Goal: Use online tool/utility

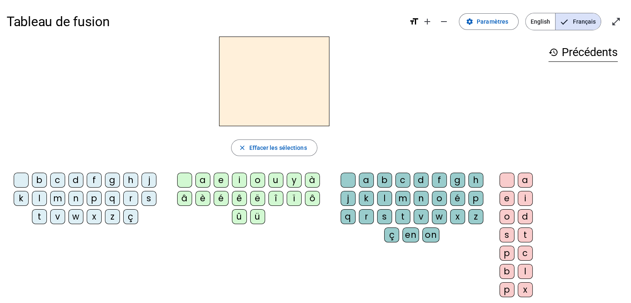
click at [36, 195] on div "l" at bounding box center [39, 198] width 15 height 15
drag, startPoint x: 36, startPoint y: 195, endPoint x: 167, endPoint y: 137, distance: 143.2
click at [167, 137] on div "l close Effacer les sélections b c d f g h j k l m n p q r s t v w x z ç a e i …" at bounding box center [274, 169] width 535 height 267
click at [219, 178] on div "e" at bounding box center [221, 180] width 15 height 15
click at [277, 175] on div "u" at bounding box center [275, 180] width 15 height 15
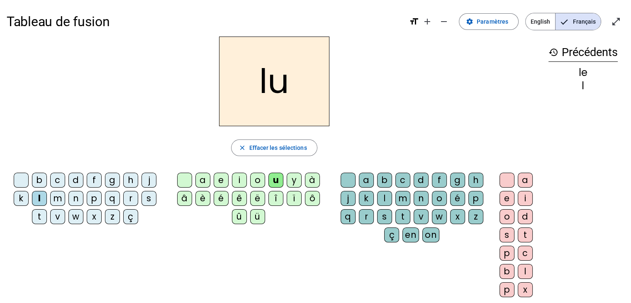
click at [40, 216] on div "t" at bounding box center [39, 216] width 15 height 15
click at [78, 178] on div "d" at bounding box center [75, 180] width 15 height 15
click at [222, 176] on div "e" at bounding box center [221, 180] width 15 height 15
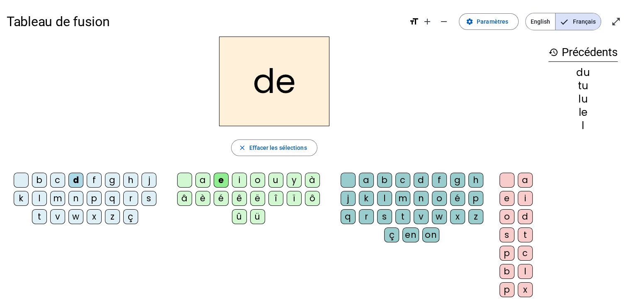
click at [37, 218] on div "t" at bounding box center [39, 216] width 15 height 15
click at [199, 178] on div "a" at bounding box center [202, 180] width 15 height 15
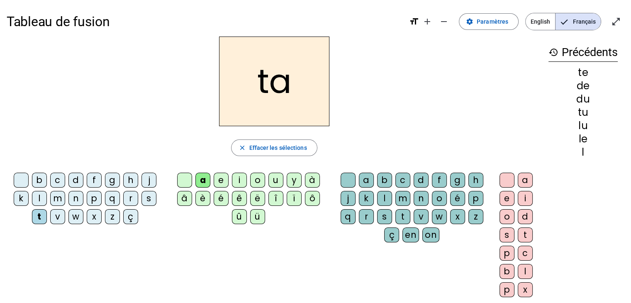
click at [275, 179] on div "u" at bounding box center [275, 180] width 15 height 15
click at [58, 197] on div "m" at bounding box center [57, 198] width 15 height 15
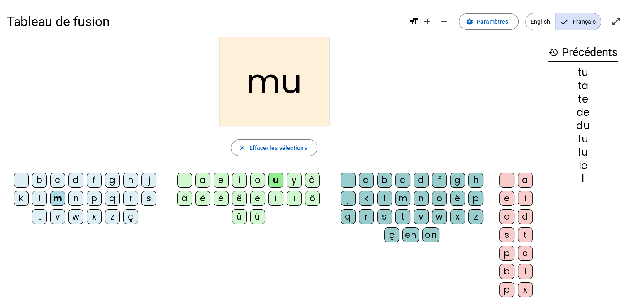
click at [203, 180] on div "a" at bounding box center [202, 180] width 15 height 15
click at [219, 177] on div "e" at bounding box center [221, 180] width 15 height 15
